Goal: Navigation & Orientation: Find specific page/section

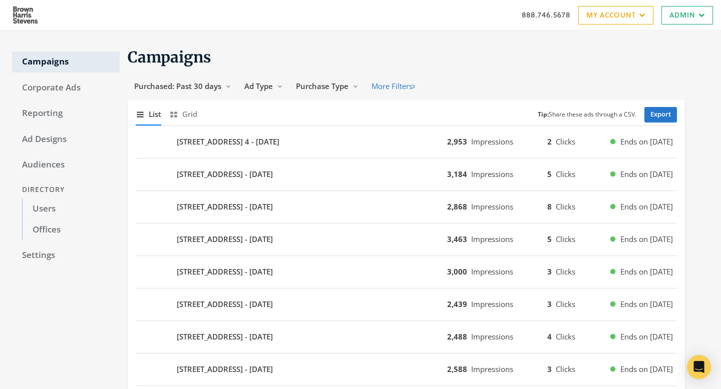
click at [378, 162] on div "3220 ARLINGTON AVENUE 3B - 2025-08-19 3,184 Impressions 5 Clicks Ends on 8/26/25" at bounding box center [406, 175] width 541 height 33
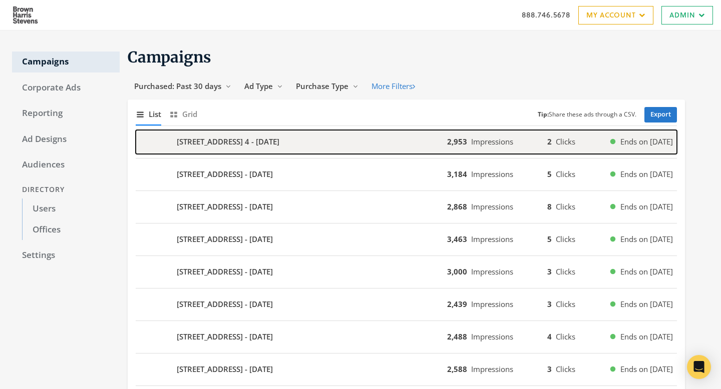
click at [380, 152] on div "118 E 57TH STREET 4 - 2025-08-19" at bounding box center [291, 142] width 311 height 24
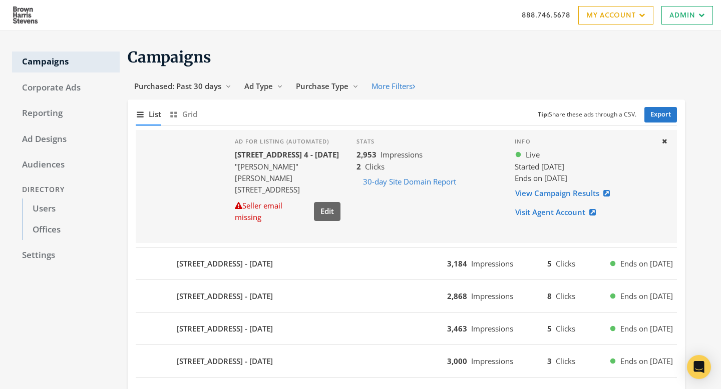
click at [342, 15] on div "888.746.5678 My Account My Campaigns Account Summary Compliance Dashboard Enter…" at bounding box center [360, 15] width 721 height 30
click at [702, 18] on link "Admin" at bounding box center [687, 15] width 52 height 19
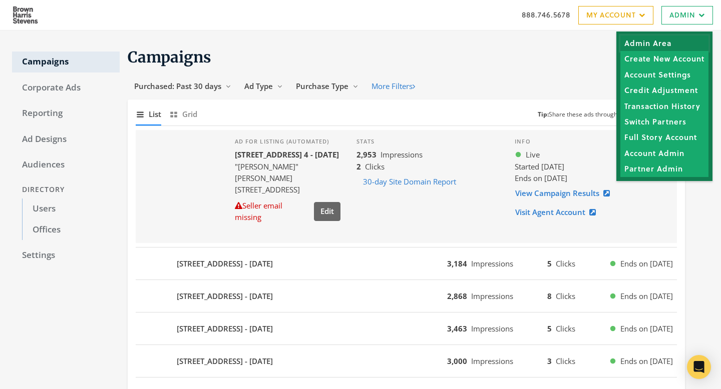
click at [694, 48] on link "Admin Area" at bounding box center [664, 44] width 88 height 16
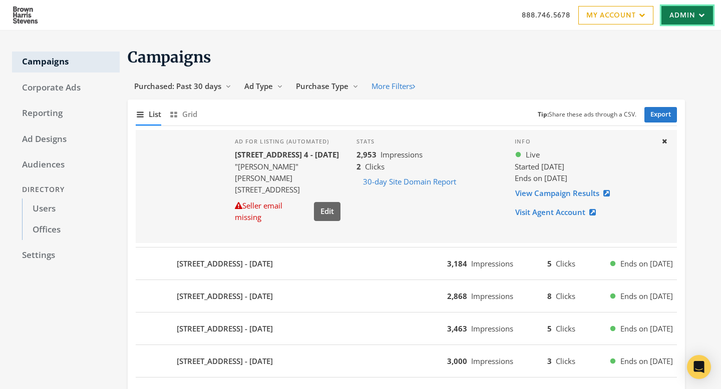
click at [683, 19] on link "Admin" at bounding box center [687, 15] width 52 height 19
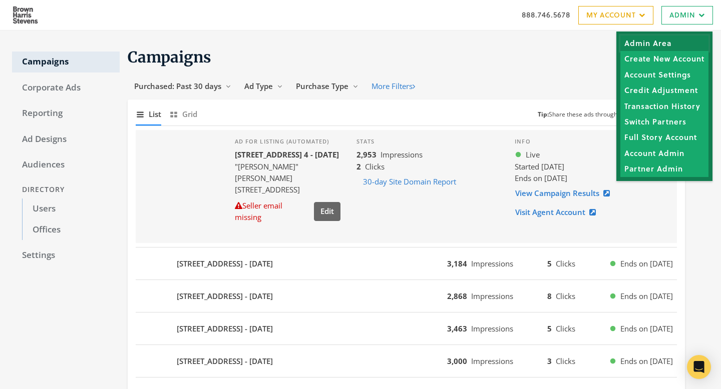
click at [681, 39] on link "Admin Area" at bounding box center [664, 44] width 88 height 16
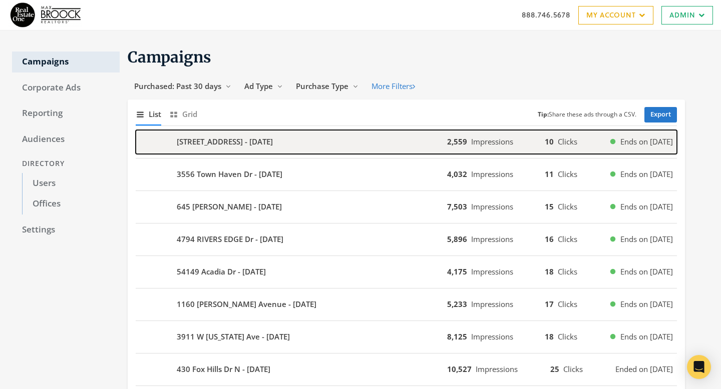
click at [374, 143] on div "3358 Du Pon Dr - 2025-08-21" at bounding box center [291, 142] width 311 height 24
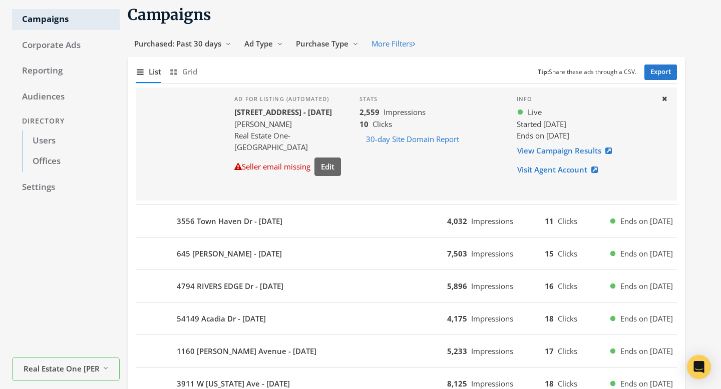
scroll to position [88, 0]
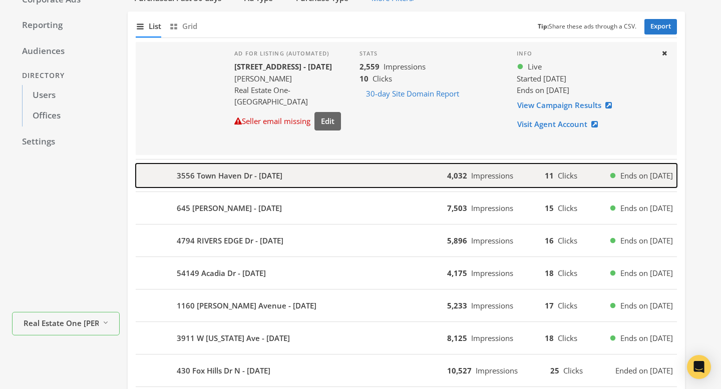
click at [377, 180] on div "3556 Town Haven Dr - 2025-08-19" at bounding box center [291, 176] width 311 height 24
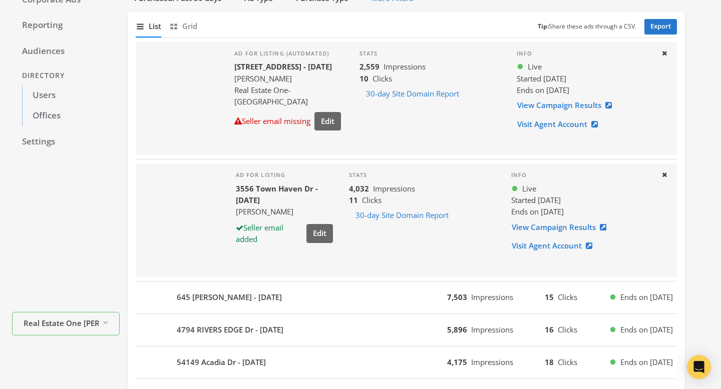
scroll to position [0, 0]
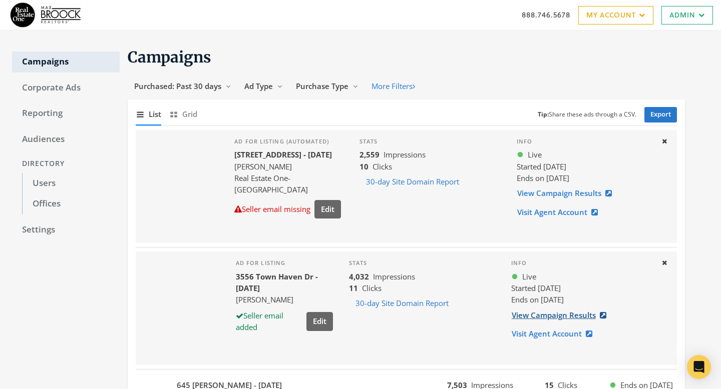
click at [563, 314] on link "View Campaign Results" at bounding box center [562, 315] width 102 height 19
